Goal: Information Seeking & Learning: Learn about a topic

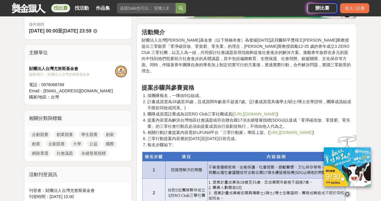
scroll to position [186, 0]
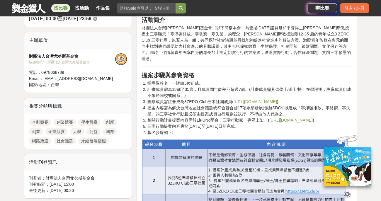
click at [347, 193] on icon at bounding box center [347, 194] width 6 height 6
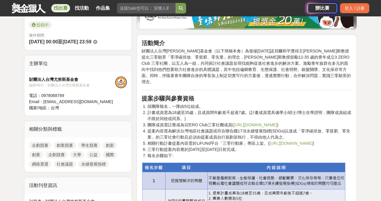
scroll to position [162, 0]
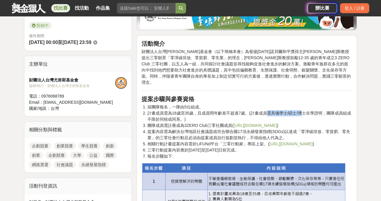
drag, startPoint x: 268, startPoint y: 108, endPoint x: 301, endPoint y: 107, distance: 32.5
click at [301, 110] on li "計畫成員需為18歲至35歲，且成員間年齡差不超過7歲。(計畫成員需具備學士/碩士/博士在學證明，團隊成員組成不限於同校或同系。)" at bounding box center [249, 116] width 204 height 12
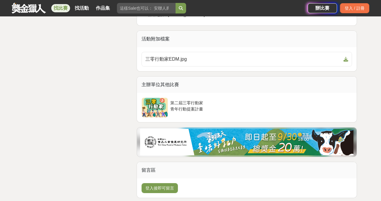
scroll to position [876, 0]
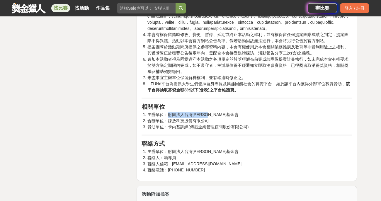
drag, startPoint x: 169, startPoint y: 127, endPoint x: 221, endPoint y: 125, distance: 52.2
click at [221, 118] on li "主辦單位：財團法人台灣尤努斯基金會" at bounding box center [249, 115] width 204 height 6
copy li "財團法人台灣尤努斯基金會"
